Goal: Task Accomplishment & Management: Use online tool/utility

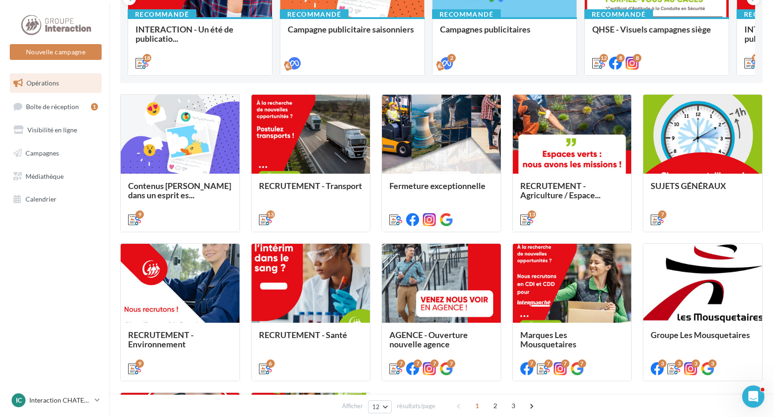
scroll to position [376, 0]
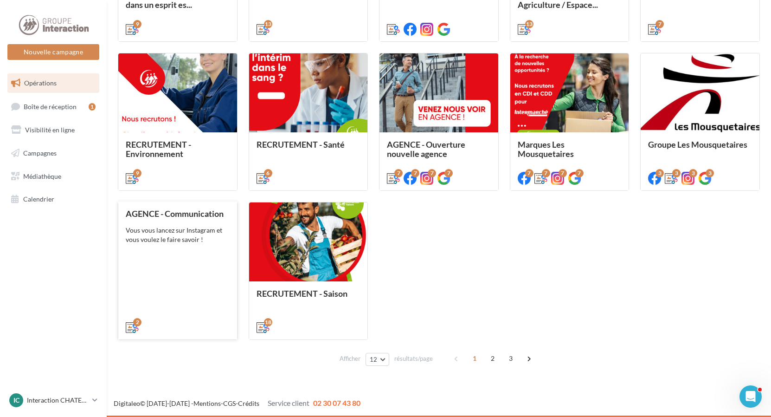
click at [167, 240] on div "Vous vous lancez sur Instagram et vous voulez le faire savoir !" at bounding box center [178, 234] width 104 height 19
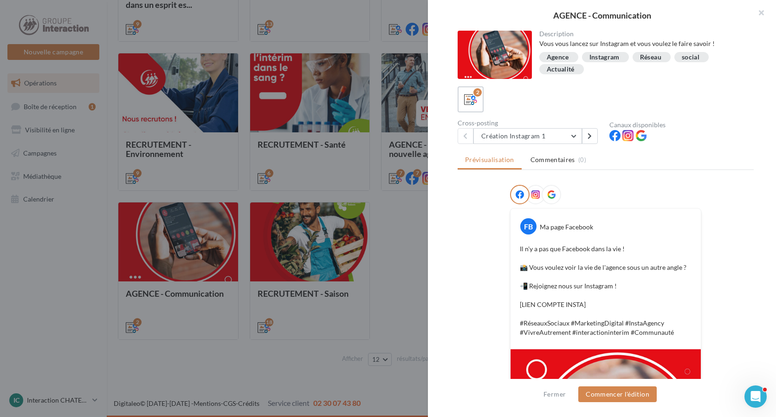
scroll to position [165, 0]
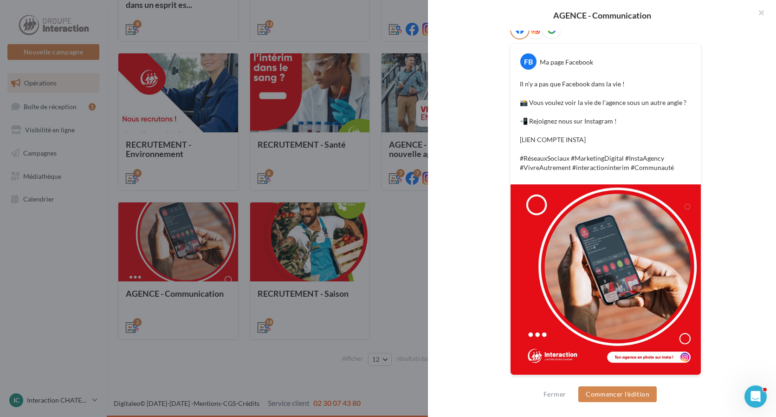
click at [604, 270] on img at bounding box center [605, 279] width 190 height 190
drag, startPoint x: 443, startPoint y: 129, endPoint x: 457, endPoint y: 142, distance: 18.7
click at [443, 129] on div "Description Vous vous lancez sur Instagram et vous voulez le faire savoir ! Age…" at bounding box center [605, 209] width 355 height 356
drag, startPoint x: 610, startPoint y: 289, endPoint x: 776, endPoint y: 328, distance: 171.2
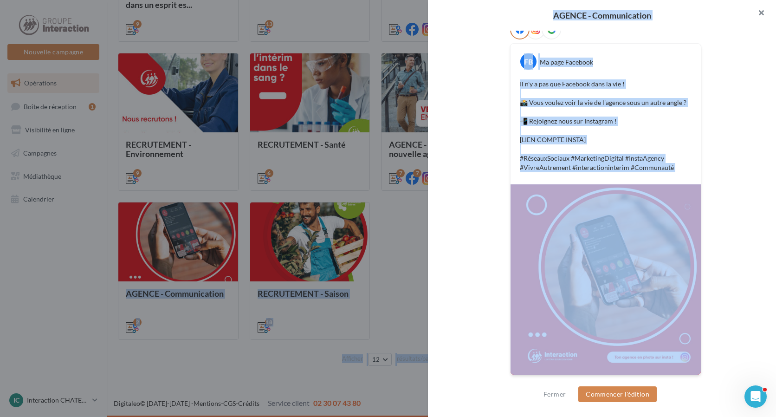
click at [761, 13] on button "button" at bounding box center [757, 14] width 37 height 28
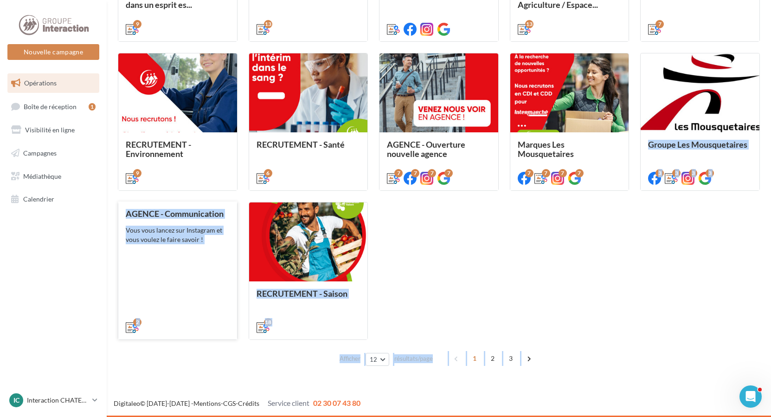
click at [187, 236] on div "Vous vous lancez sur Instagram et vous voulez le faire savoir !" at bounding box center [178, 234] width 104 height 19
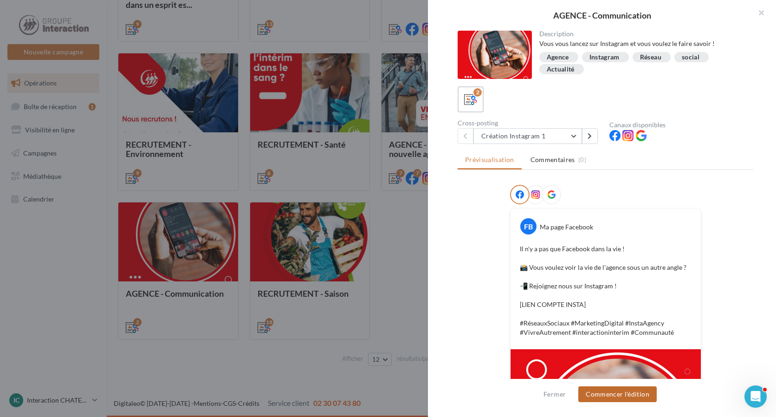
click at [605, 397] on button "Commencer l'édition" at bounding box center [617, 394] width 78 height 16
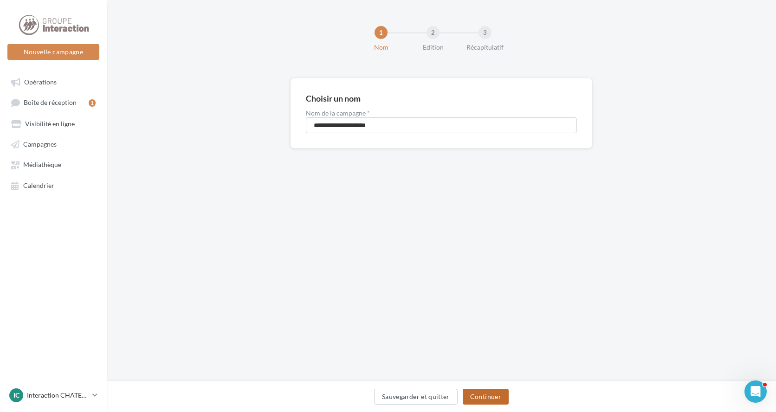
click at [483, 392] on button "Continuer" at bounding box center [486, 397] width 46 height 16
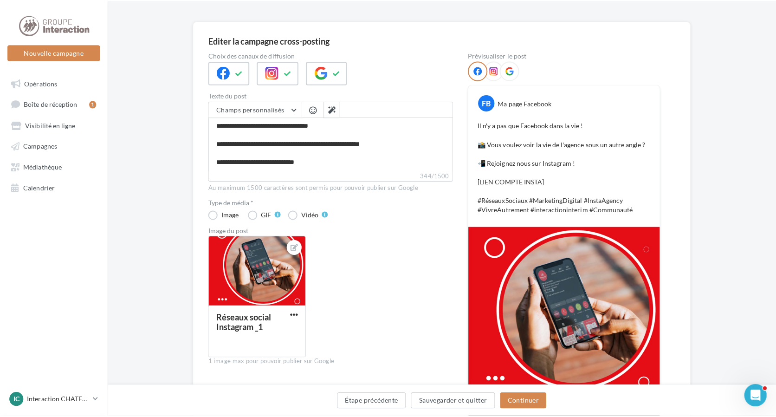
scroll to position [11, 0]
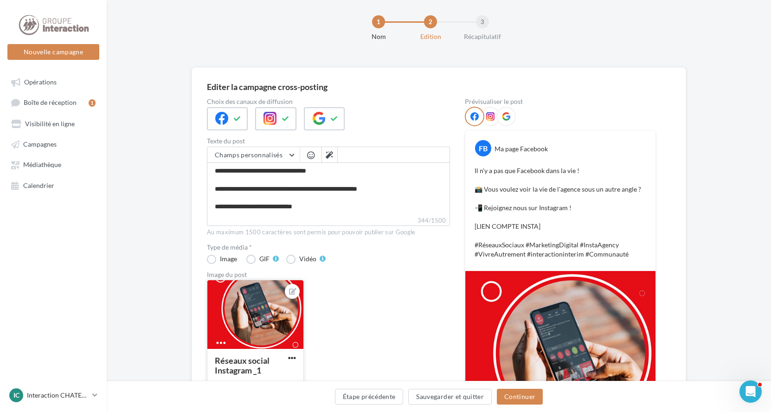
click at [260, 304] on div at bounding box center [255, 315] width 96 height 70
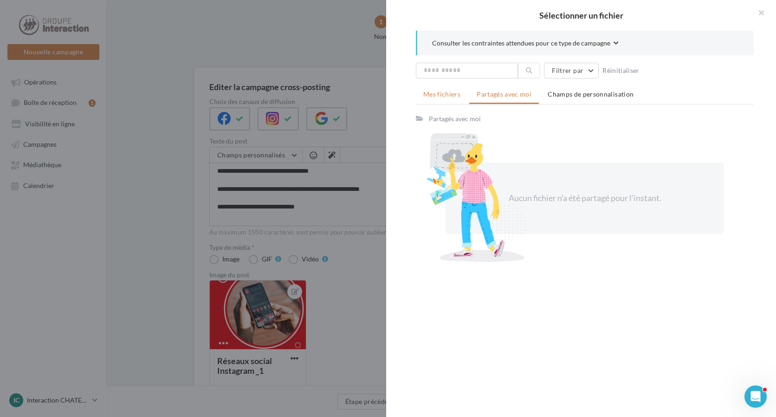
click at [444, 96] on span "Mes fichiers" at bounding box center [441, 94] width 37 height 8
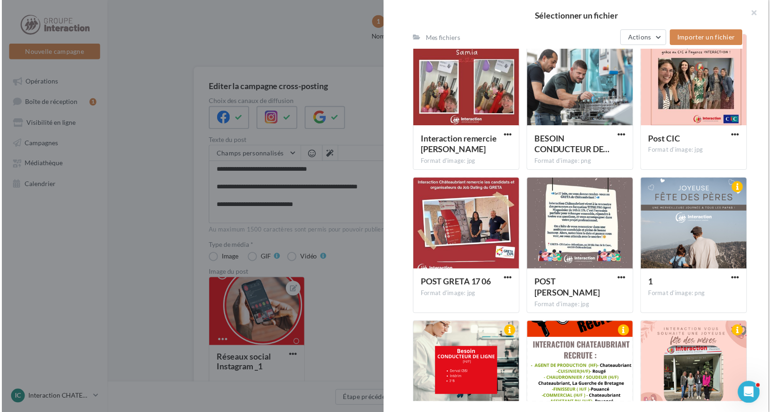
scroll to position [561, 0]
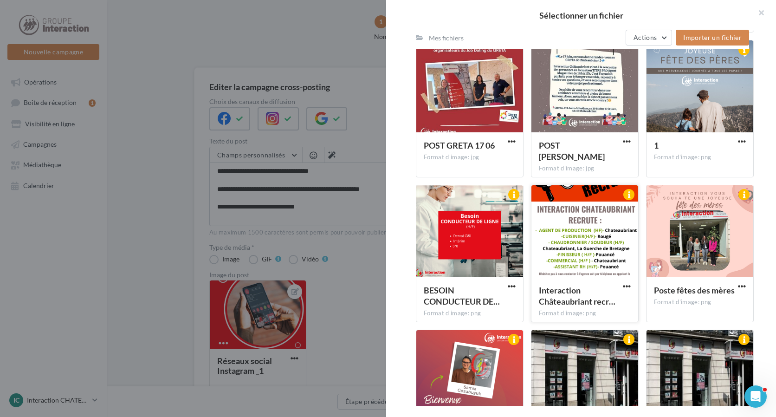
click at [578, 236] on div at bounding box center [584, 231] width 107 height 93
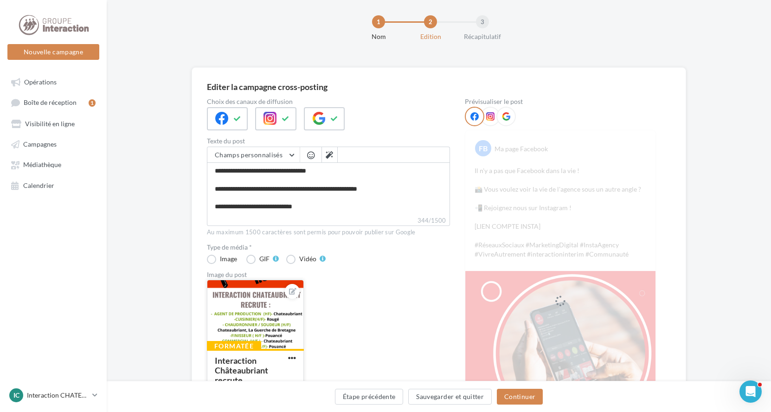
click at [245, 314] on div at bounding box center [255, 315] width 96 height 70
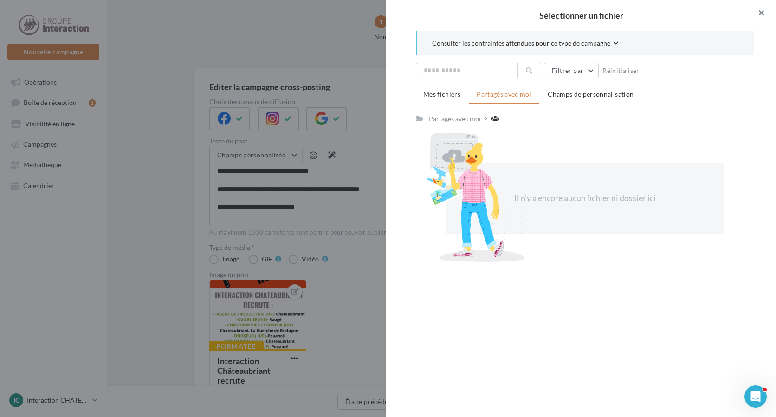
click at [762, 13] on button "button" at bounding box center [757, 14] width 37 height 28
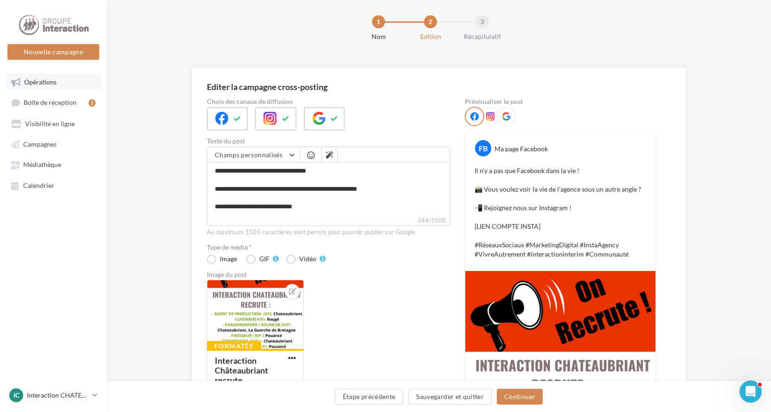
click at [59, 83] on link "Opérations" at bounding box center [54, 81] width 96 height 17
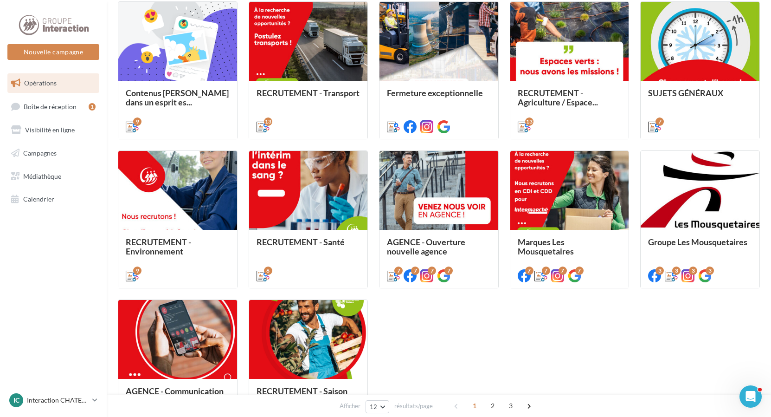
scroll to position [376, 0]
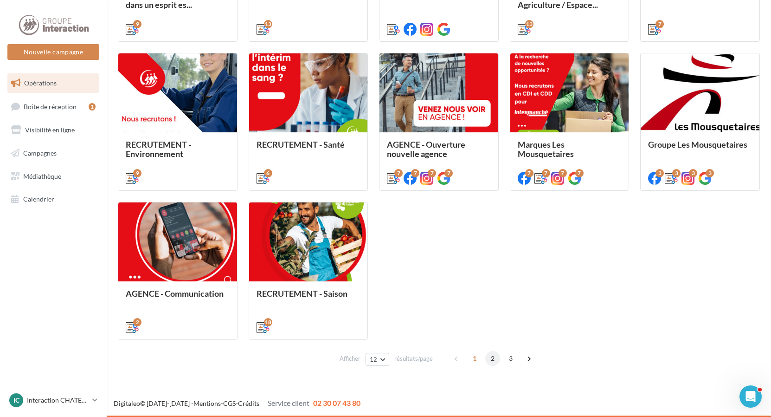
click at [488, 358] on span "2" at bounding box center [492, 358] width 15 height 15
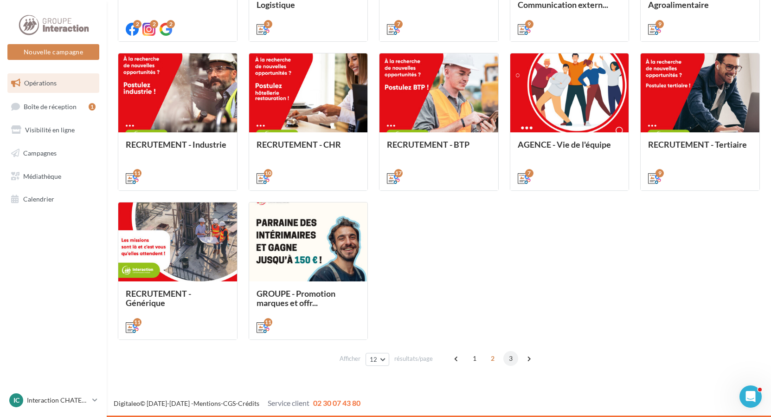
click at [509, 357] on span "3" at bounding box center [510, 358] width 15 height 15
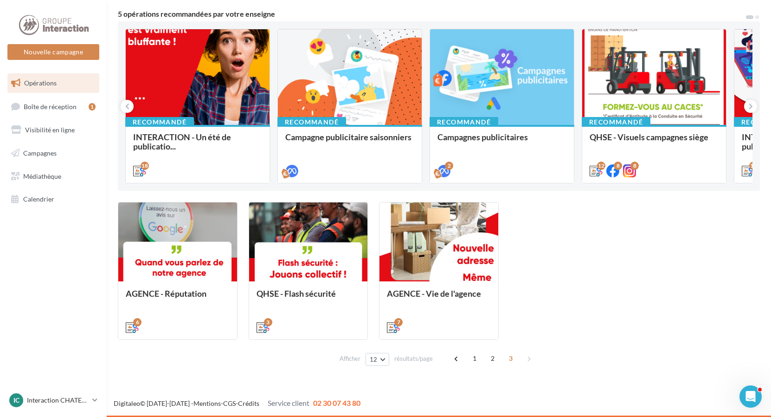
scroll to position [0, 0]
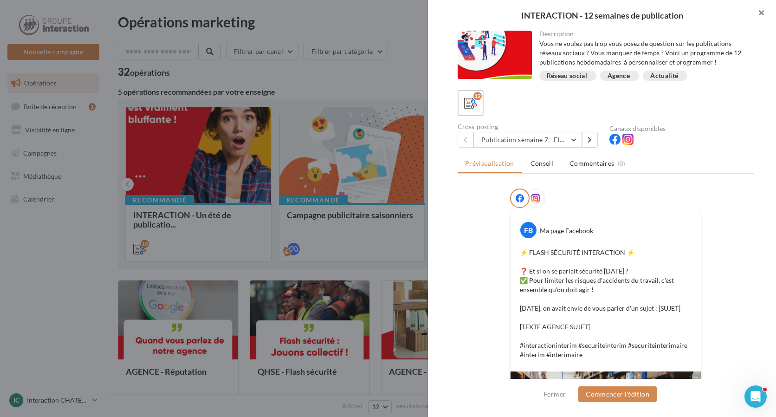
click at [758, 11] on button "button" at bounding box center [757, 14] width 37 height 28
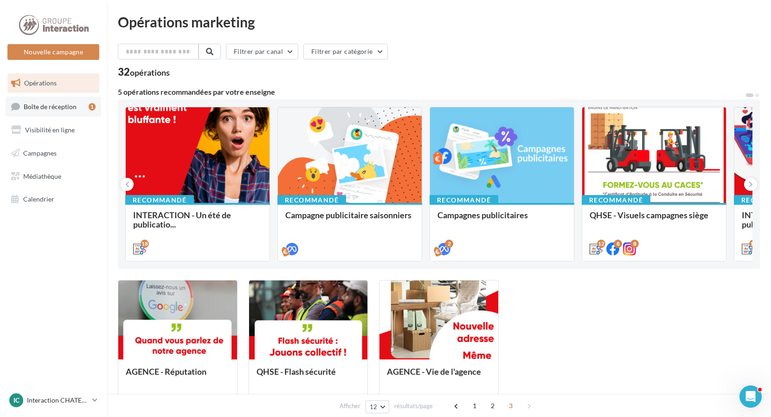
drag, startPoint x: 51, startPoint y: 103, endPoint x: 93, endPoint y: 103, distance: 42.2
click at [51, 103] on span "Boîte de réception" at bounding box center [50, 106] width 53 height 8
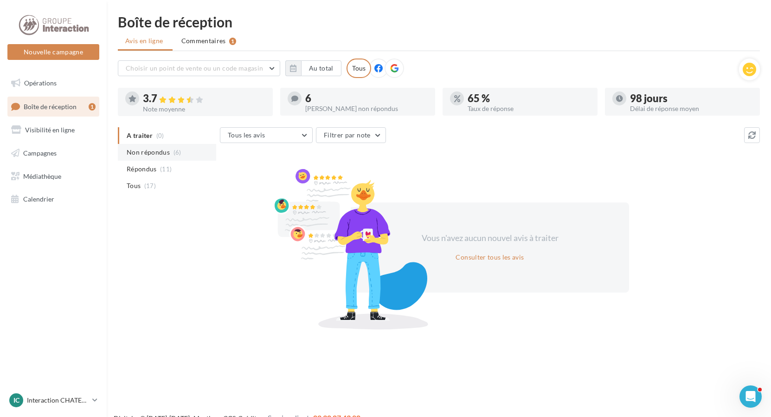
click at [158, 154] on span "Non répondus" at bounding box center [148, 152] width 43 height 9
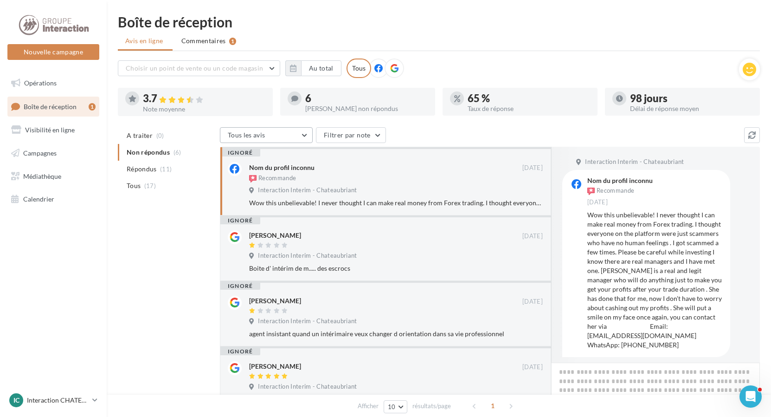
click at [305, 135] on button "Tous les avis" at bounding box center [266, 135] width 93 height 16
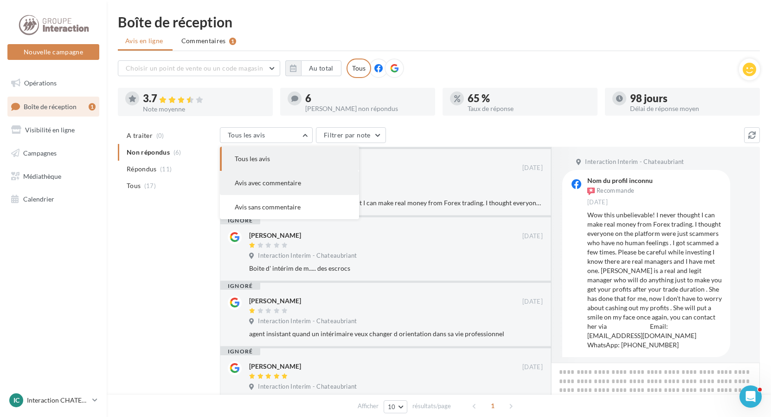
click at [303, 179] on button "Avis avec commentaire" at bounding box center [289, 183] width 139 height 24
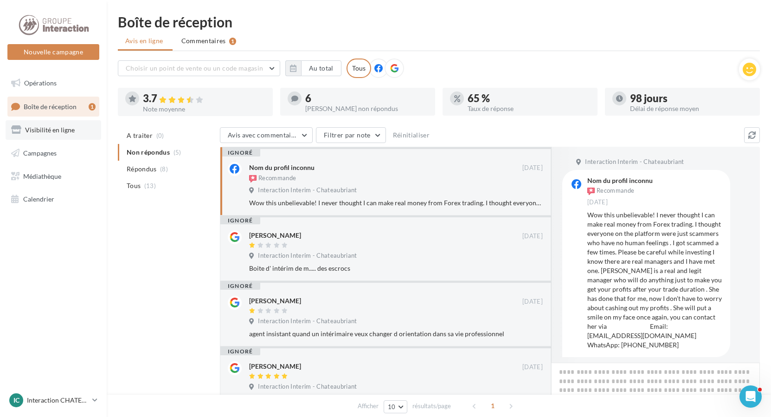
click at [44, 127] on span "Visibilité en ligne" at bounding box center [50, 130] width 50 height 8
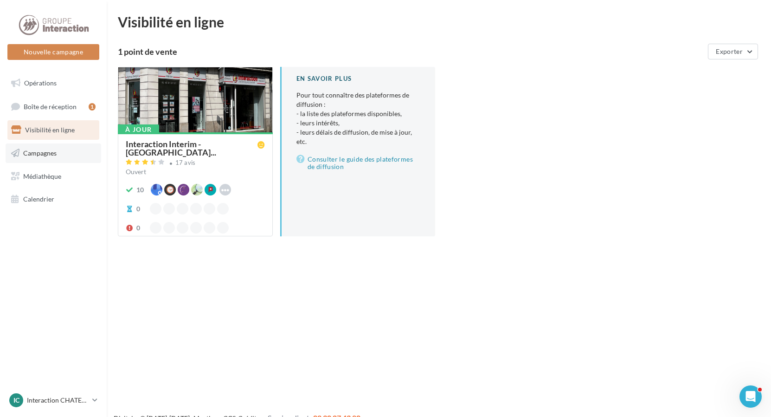
click at [44, 152] on span "Campagnes" at bounding box center [39, 153] width 33 height 8
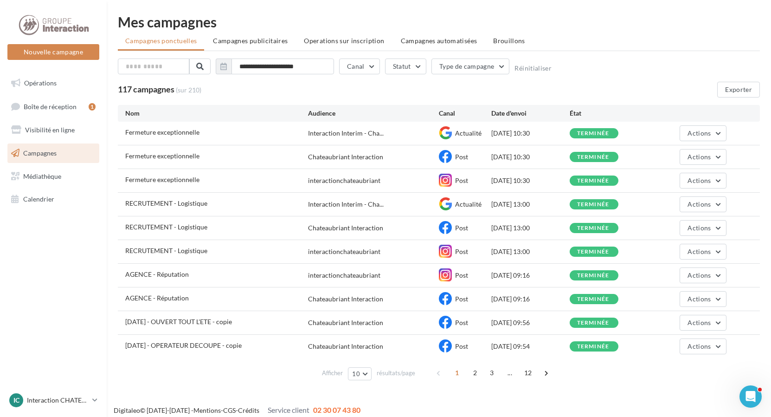
scroll to position [7, 0]
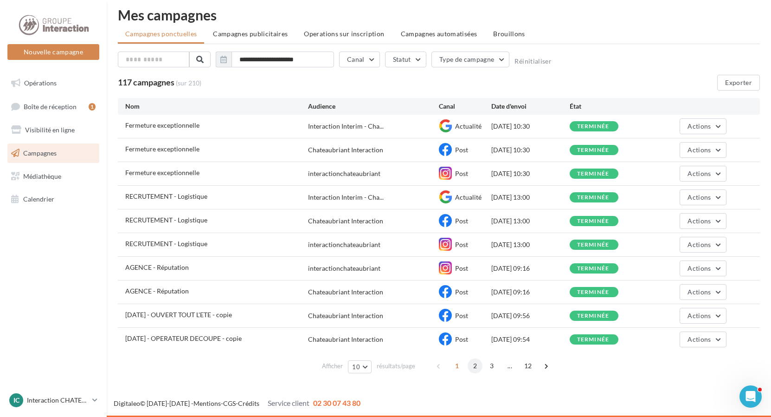
click at [476, 363] on span "2" at bounding box center [475, 365] width 15 height 15
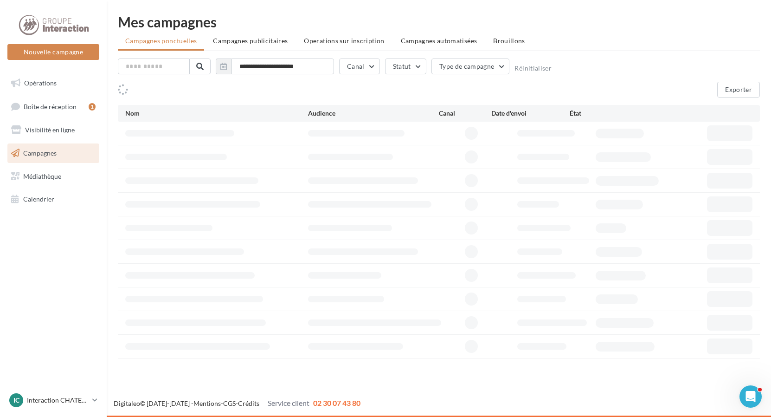
scroll to position [0, 0]
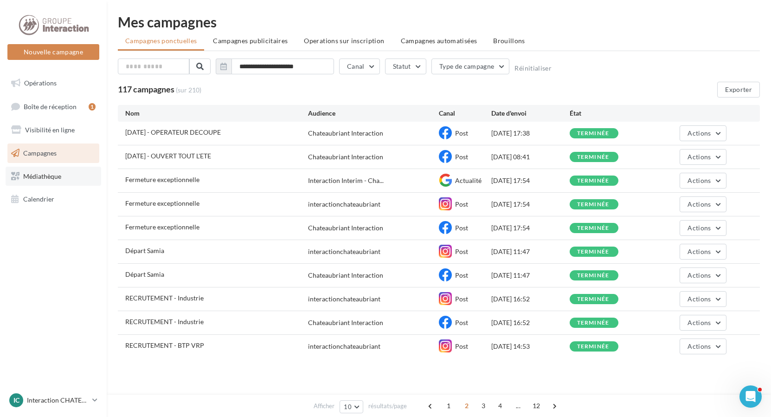
click at [60, 179] on span "Médiathèque" at bounding box center [42, 176] width 38 height 8
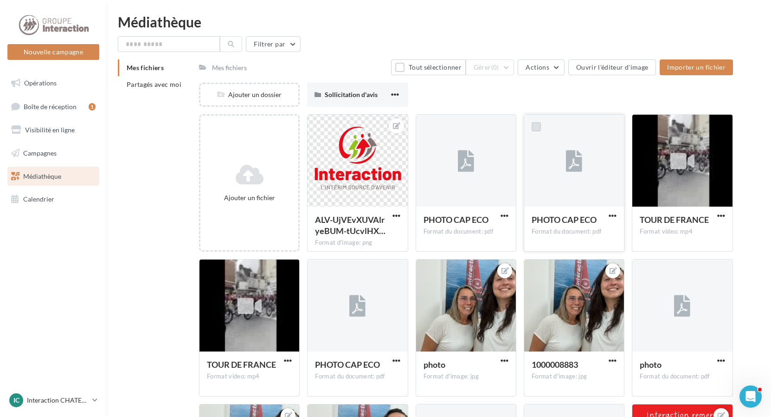
click at [536, 128] on label at bounding box center [536, 126] width 9 height 9
click at [570, 159] on icon at bounding box center [574, 160] width 16 height 21
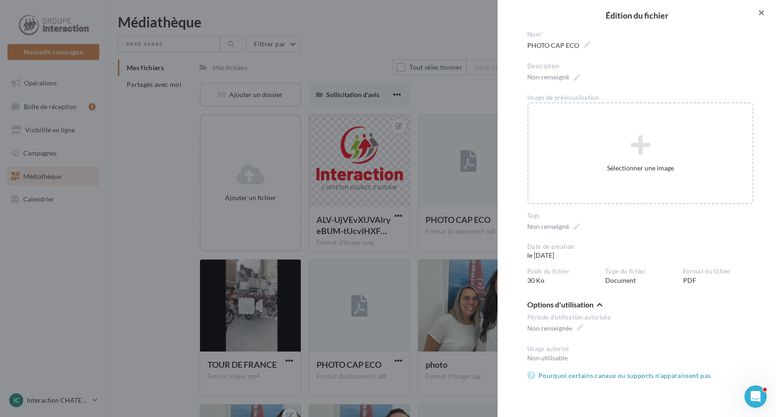
click at [759, 11] on button "button" at bounding box center [757, 14] width 37 height 28
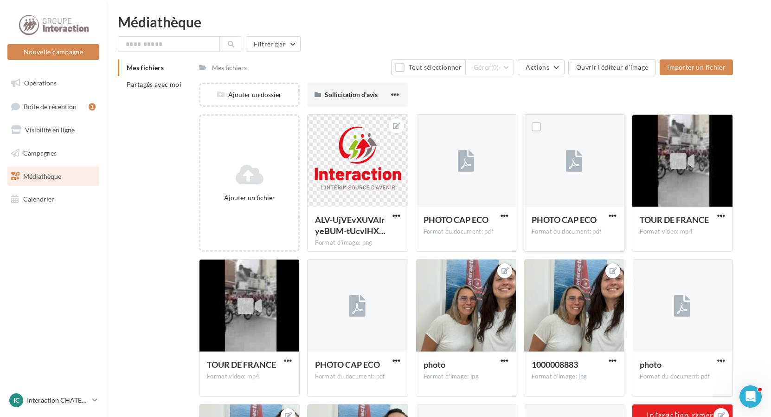
click at [571, 175] on div at bounding box center [574, 161] width 16 height 31
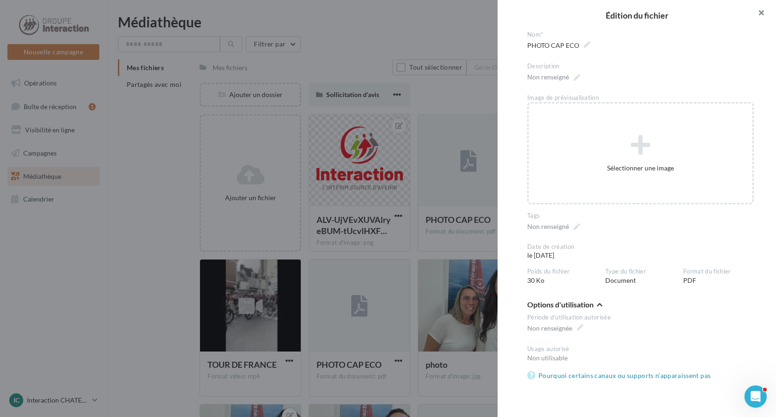
click at [762, 8] on button "button" at bounding box center [757, 14] width 37 height 28
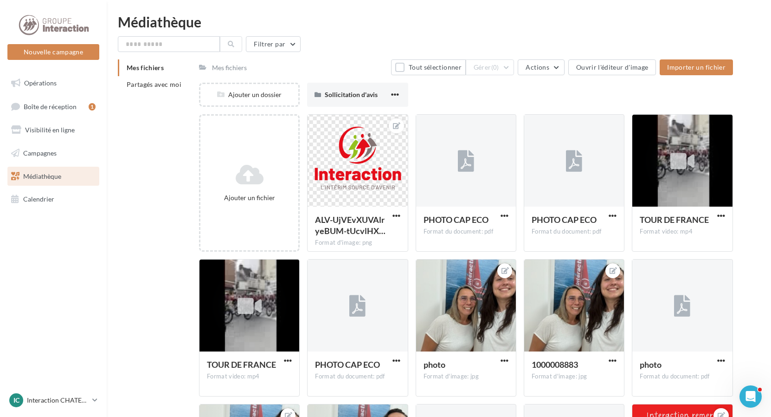
click at [55, 102] on span "Boîte de réception" at bounding box center [50, 106] width 53 height 8
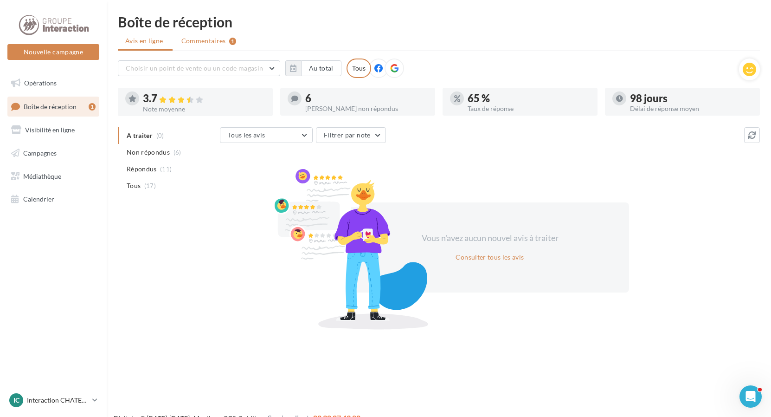
click at [218, 38] on span "Commentaires" at bounding box center [203, 40] width 45 height 9
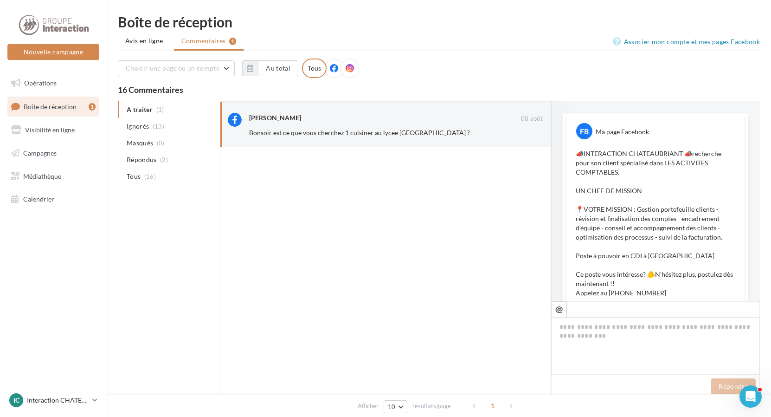
scroll to position [101, 0]
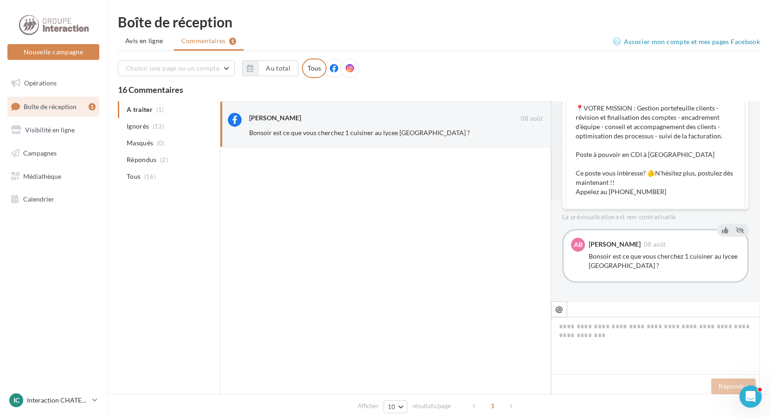
click at [394, 251] on div at bounding box center [385, 273] width 331 height 252
click at [393, 281] on div at bounding box center [385, 273] width 331 height 252
click at [55, 80] on span "Opérations" at bounding box center [40, 83] width 32 height 8
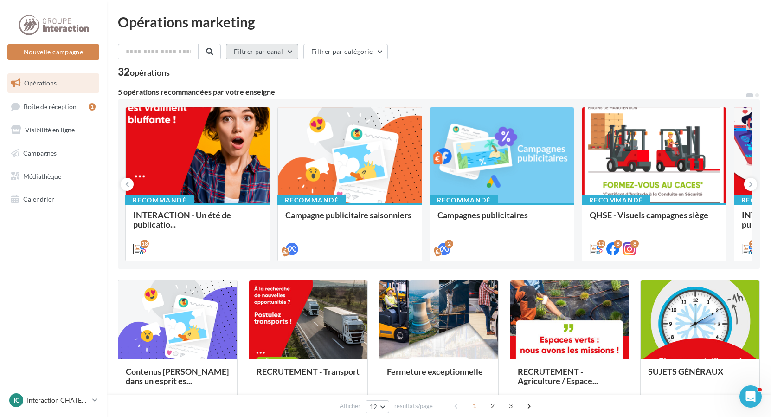
click at [293, 51] on button "Filtrer par canal" at bounding box center [262, 52] width 72 height 16
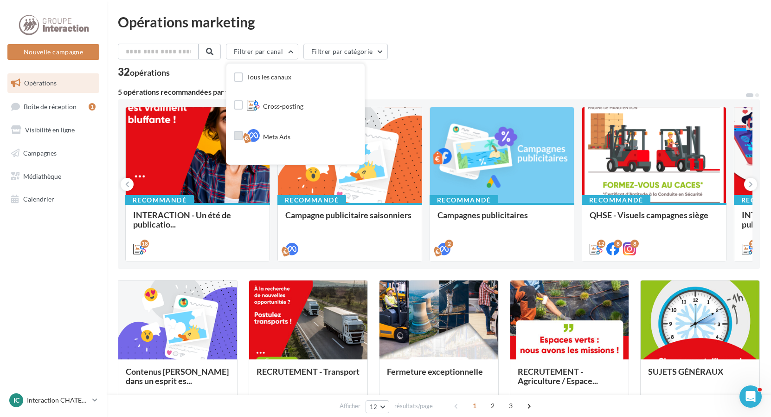
click at [289, 133] on span "Meta Ads" at bounding box center [276, 136] width 27 height 9
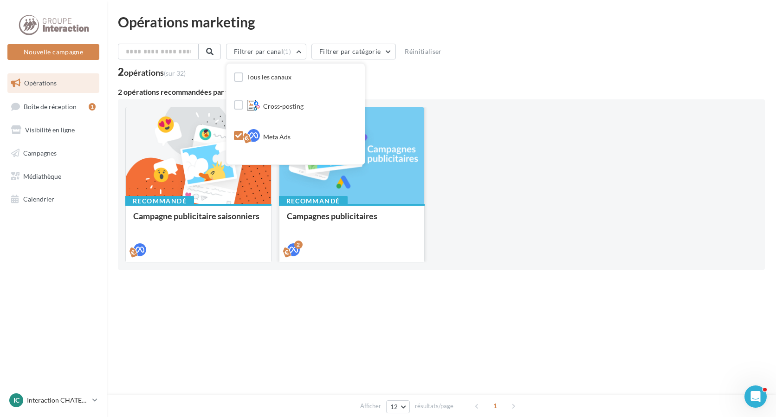
click at [375, 183] on div at bounding box center [351, 155] width 145 height 97
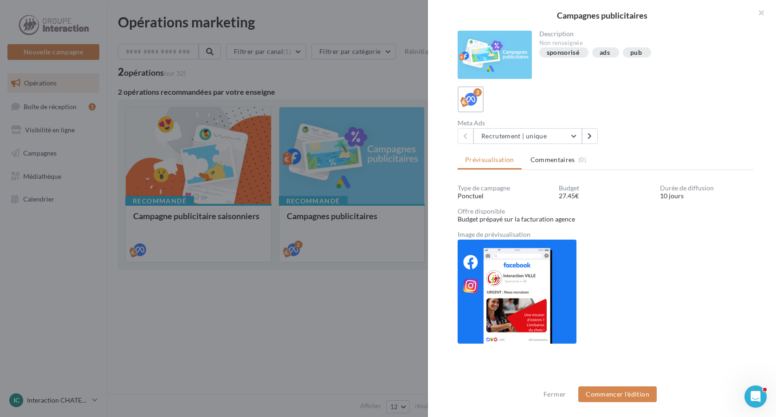
scroll to position [1, 0]
click at [576, 135] on button "Recrutement | unique" at bounding box center [527, 135] width 109 height 16
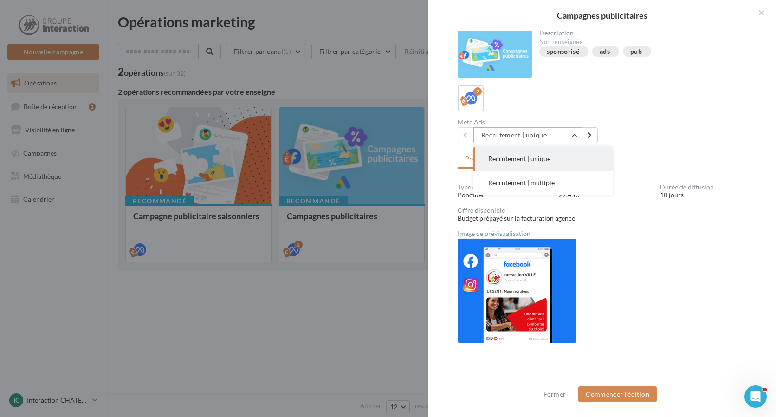
click at [576, 135] on button "Recrutement | unique" at bounding box center [527, 135] width 109 height 16
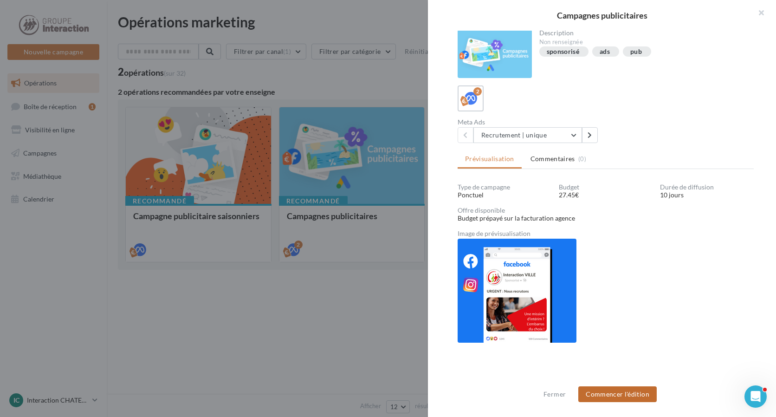
click at [632, 393] on button "Commencer l'édition" at bounding box center [617, 394] width 78 height 16
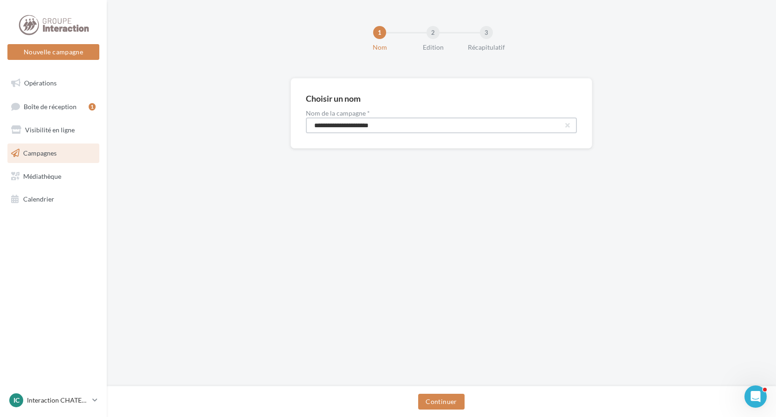
drag, startPoint x: 398, startPoint y: 124, endPoint x: 266, endPoint y: 119, distance: 131.4
click at [266, 119] on div "**********" at bounding box center [441, 128] width 669 height 100
type input "**********"
click at [48, 79] on span "Opérations" at bounding box center [40, 83] width 32 height 8
